Goal: Task Accomplishment & Management: Use online tool/utility

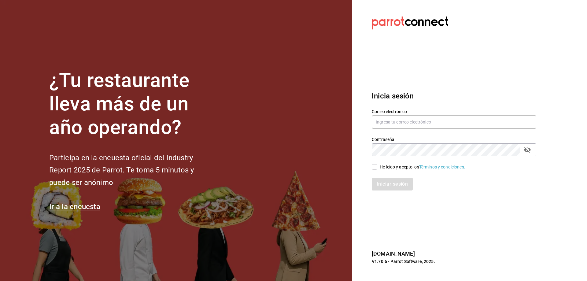
click at [451, 126] on input "text" at bounding box center [454, 122] width 165 height 13
type input "oscar_ahuilar.93@hotmail.com"
click at [377, 162] on div "He leído y acepto los Términos y condiciones." at bounding box center [450, 163] width 172 height 14
click at [376, 167] on input "He leído y acepto los Términos y condiciones." at bounding box center [375, 167] width 6 height 6
checkbox input "true"
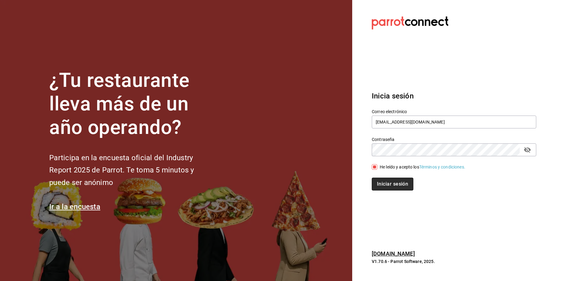
click at [387, 182] on button "Iniciar sesión" at bounding box center [393, 184] width 42 height 13
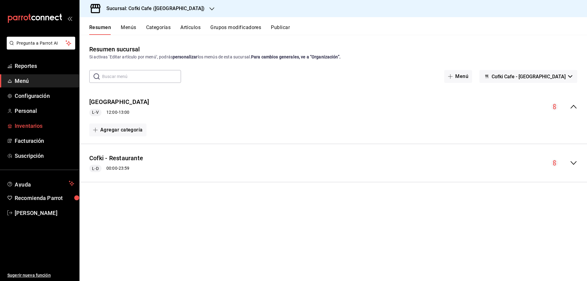
click at [34, 125] on span "Inventarios" at bounding box center [45, 126] width 60 height 8
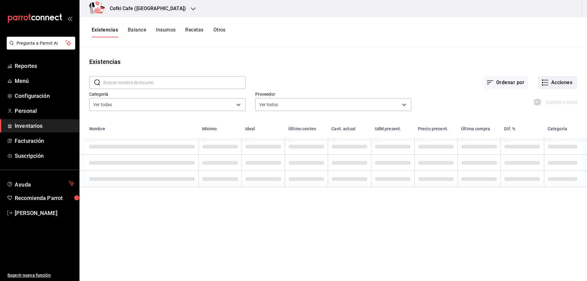
click at [557, 90] on div "Exportar a Excel" at bounding box center [494, 97] width 166 height 31
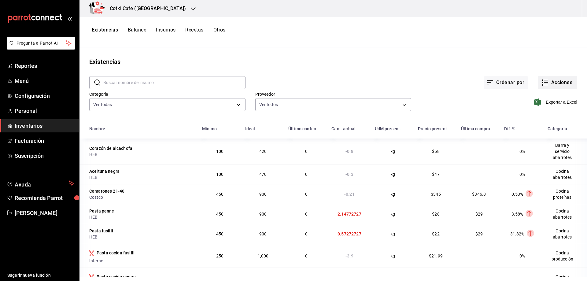
click at [557, 85] on button "Acciones" at bounding box center [557, 82] width 39 height 13
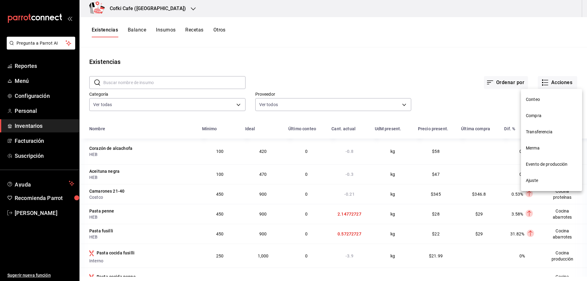
click at [531, 165] on span "Evento de producción" at bounding box center [551, 164] width 51 height 6
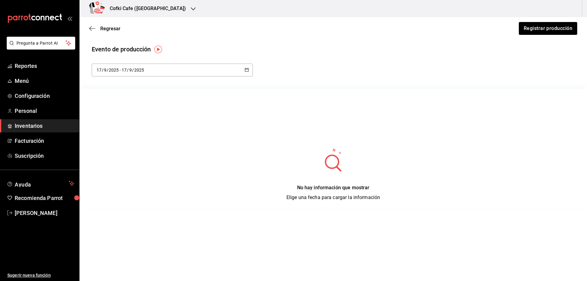
click at [227, 68] on div "2025-09-17 17 / 9 / 2025 - 2025-09-17 17 / 9 / 2025" at bounding box center [172, 70] width 161 height 13
click at [101, 89] on li "Hoy" at bounding box center [121, 90] width 58 height 14
click at [524, 24] on button "Registrar producción" at bounding box center [547, 28] width 59 height 13
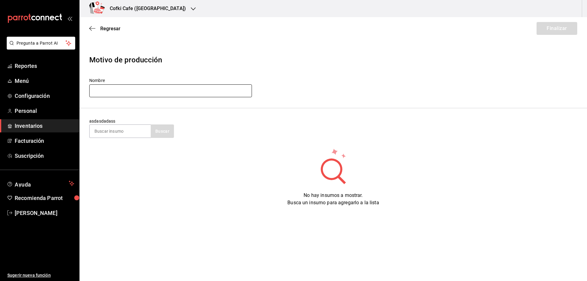
click at [161, 89] on input "text" at bounding box center [170, 90] width 163 height 13
click at [134, 89] on input "Produccion cocina 02/26/25" at bounding box center [170, 90] width 163 height 13
click at [136, 89] on input "Produccion cocina 02/26/25" at bounding box center [170, 90] width 163 height 13
click at [125, 142] on section "asdasdadass Buscar" at bounding box center [334, 127] width 508 height 39
click at [134, 135] on input at bounding box center [120, 131] width 61 height 13
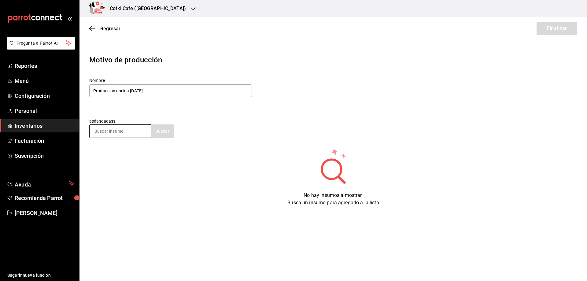
click at [128, 132] on input at bounding box center [120, 131] width 61 height 13
click at [117, 90] on input "Produccion cocina 17/09/25" at bounding box center [170, 90] width 163 height 13
type input "Produccion servicio Jugo Verde 17/09/25"
click at [128, 127] on input at bounding box center [120, 131] width 61 height 13
type input "jugo"
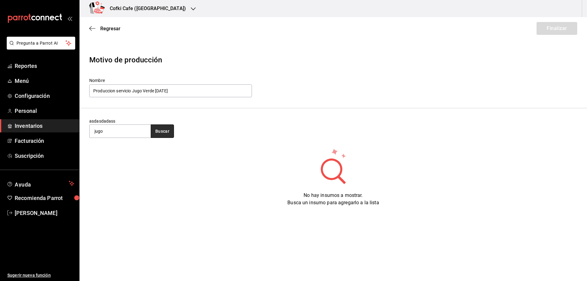
click at [164, 131] on button "Buscar" at bounding box center [162, 130] width 23 height 13
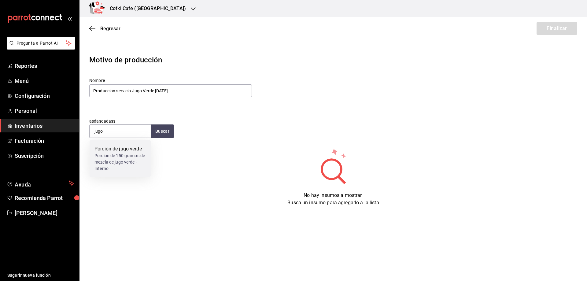
click at [135, 151] on div "Porción de jugo verde" at bounding box center [119, 148] width 51 height 7
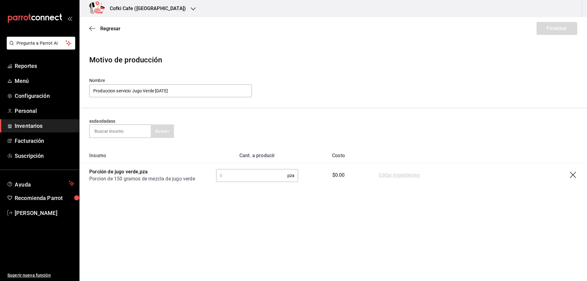
click at [258, 178] on input "text" at bounding box center [251, 175] width 71 height 12
type input "17"
click at [562, 31] on button "Finalizar" at bounding box center [557, 28] width 41 height 13
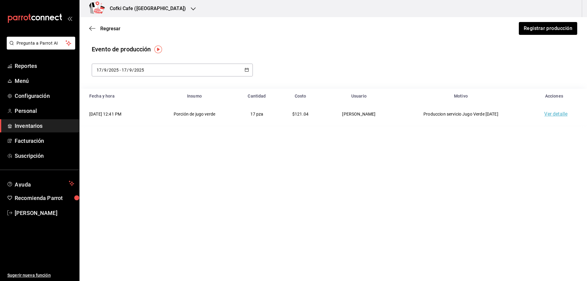
click at [551, 114] on link "Ver detalle" at bounding box center [555, 114] width 23 height 6
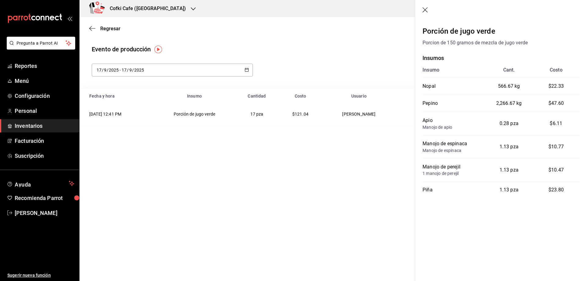
click at [309, 110] on td "$121.04" at bounding box center [301, 114] width 46 height 22
click at [287, 106] on td "$121.04" at bounding box center [301, 114] width 46 height 22
click at [296, 114] on td "$121.04" at bounding box center [301, 114] width 46 height 22
click at [305, 116] on span "$121.04" at bounding box center [300, 114] width 16 height 5
click at [91, 28] on icon "button" at bounding box center [92, 29] width 6 height 6
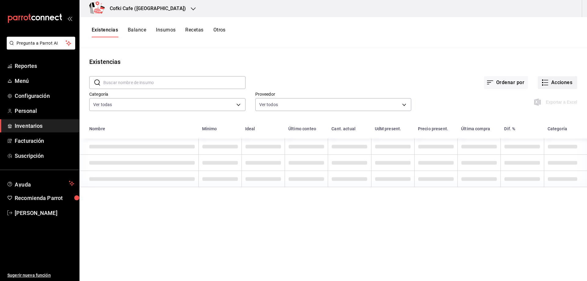
click at [556, 85] on button "Acciones" at bounding box center [557, 82] width 39 height 13
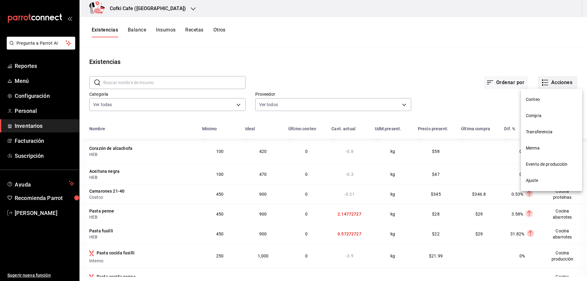
click at [556, 80] on div at bounding box center [293, 140] width 587 height 281
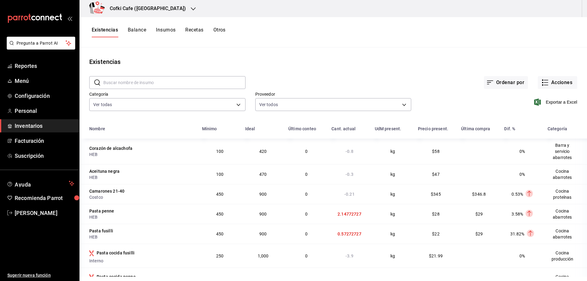
click at [555, 78] on div "Conteo Compra Transferencia Merma Evento de producción Ajuste" at bounding box center [293, 140] width 587 height 281
click at [554, 82] on button "Acciones" at bounding box center [557, 82] width 39 height 13
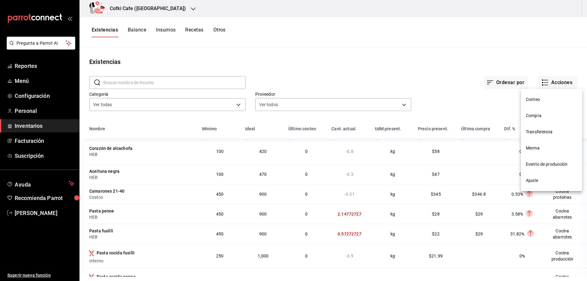
click at [541, 162] on span "Evento de producción" at bounding box center [551, 164] width 51 height 6
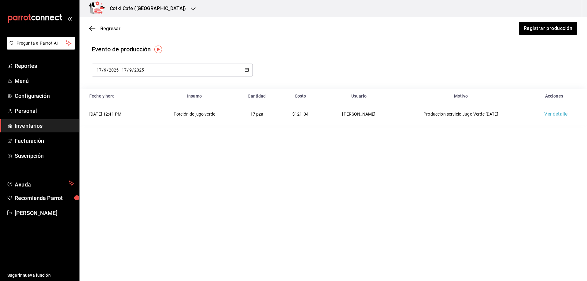
drag, startPoint x: 415, startPoint y: 113, endPoint x: 498, endPoint y: 114, distance: 83.5
click at [498, 114] on td "Produccion servicio Jugo Verde 17/09/25" at bounding box center [460, 114] width 133 height 22
copy td "Produccion servicio Jugo Verde 17/09/25"
click at [164, 7] on div "Cofki Cafe (La Aurora)" at bounding box center [141, 8] width 114 height 17
drag, startPoint x: 305, startPoint y: 47, endPoint x: 410, endPoint y: 49, distance: 105.2
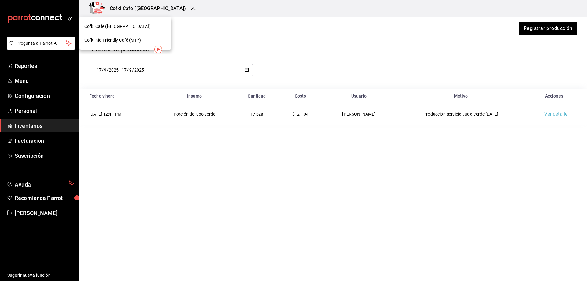
click at [305, 47] on div at bounding box center [293, 140] width 587 height 281
click at [93, 30] on icon "button" at bounding box center [92, 29] width 6 height 6
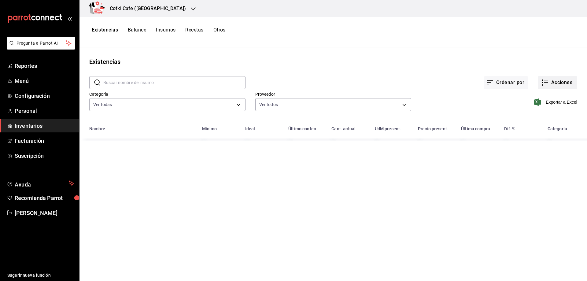
click at [555, 82] on button "Acciones" at bounding box center [557, 82] width 39 height 13
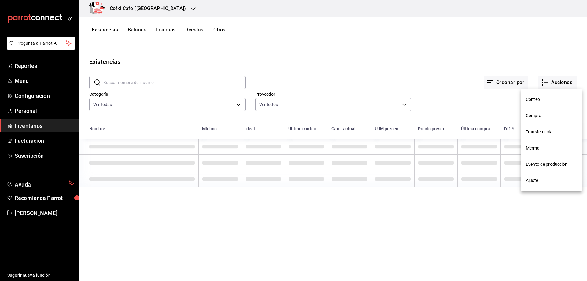
click at [543, 132] on span "Transferencia" at bounding box center [551, 132] width 51 height 6
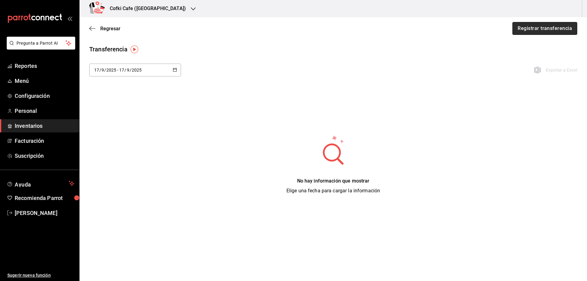
click at [523, 28] on button "Registrar transferencia" at bounding box center [544, 28] width 65 height 13
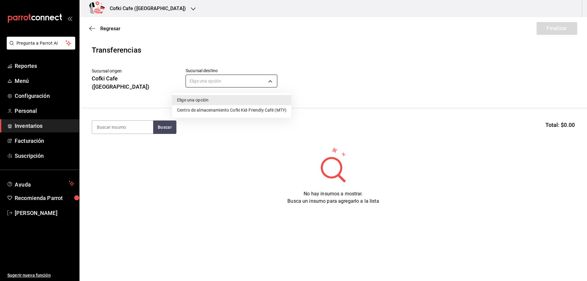
click at [209, 82] on body "Pregunta a Parrot AI Reportes Menú Configuración Personal Inventarios Facturaci…" at bounding box center [293, 123] width 587 height 246
drag, startPoint x: 207, startPoint y: 109, endPoint x: 159, endPoint y: 114, distance: 48.3
click at [207, 109] on li "Centro de almacenamiento Cofki Kid-Friendly Café (MTY)" at bounding box center [231, 110] width 119 height 10
type input "b9c2d6ce-9226-4b18-87f2-8eb811b2e9a9"
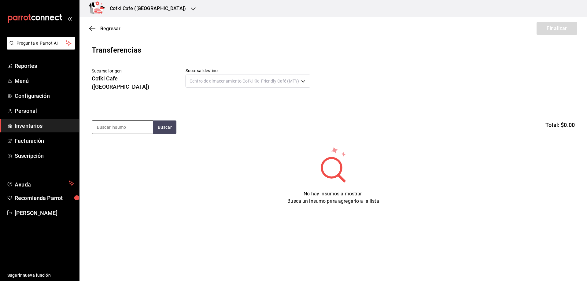
click at [146, 121] on input at bounding box center [122, 127] width 61 height 13
type input "jugo"
click at [166, 120] on button "Buscar" at bounding box center [164, 126] width 23 height 13
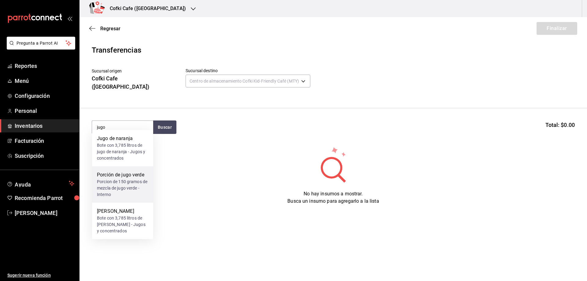
click at [121, 191] on div "Porcion de 150 gramos de mezcla de jugo verde - Interno" at bounding box center [122, 188] width 51 height 19
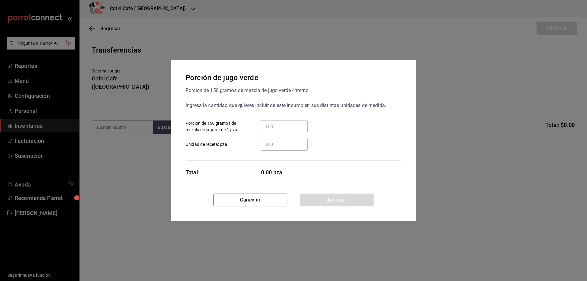
click at [275, 128] on input "​ Porcion de 150 gramos de mezcla de jugo verde 1 pza" at bounding box center [284, 126] width 47 height 7
click at [257, 146] on div "​" at bounding box center [279, 144] width 57 height 13
click at [261, 146] on input "​ Unidad de receta: pza" at bounding box center [284, 144] width 47 height 7
click at [280, 145] on input "​ Unidad de receta: pza" at bounding box center [284, 144] width 47 height 7
type input "17"
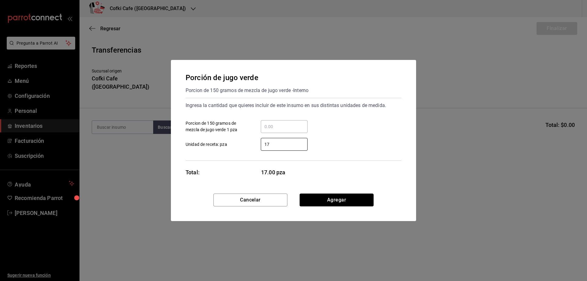
click at [327, 199] on button "Agregar" at bounding box center [337, 200] width 74 height 13
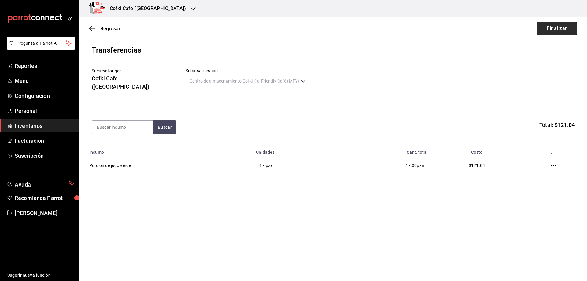
click at [561, 28] on button "Finalizar" at bounding box center [557, 28] width 41 height 13
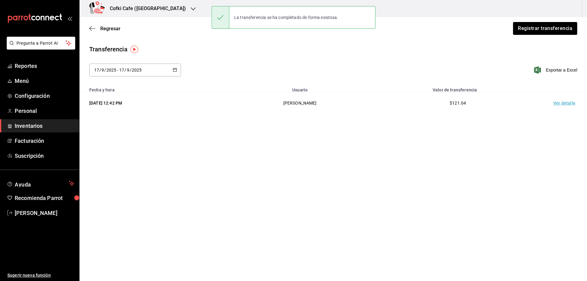
click at [143, 11] on h3 "Cofki Cafe (La Aurora)" at bounding box center [145, 8] width 81 height 7
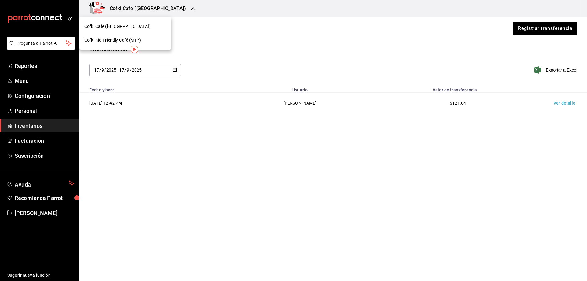
click at [117, 42] on span "Cofki Kid-Friendly Café (MTY)" at bounding box center [112, 40] width 57 height 6
